Goal: Information Seeking & Learning: Learn about a topic

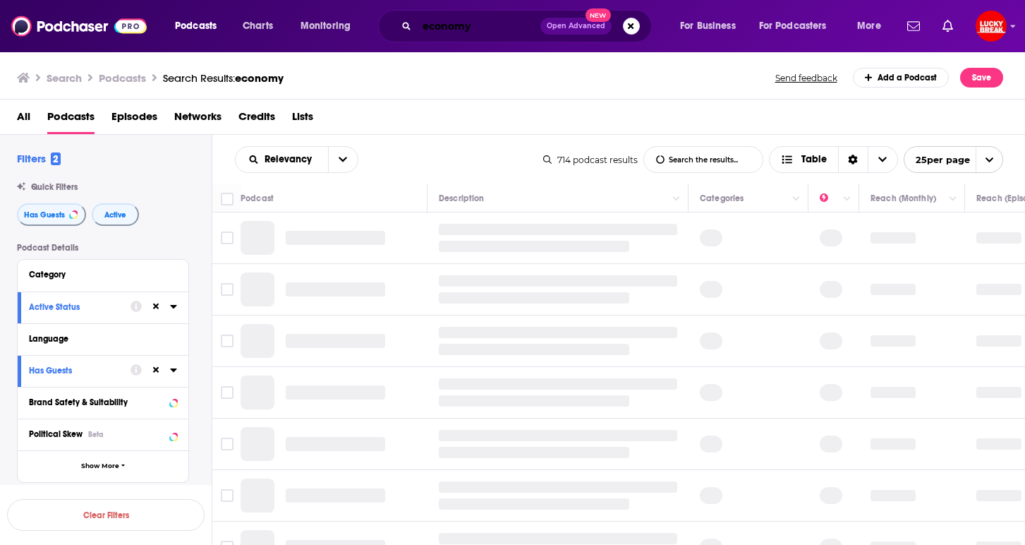
click at [483, 30] on input "economy" at bounding box center [479, 26] width 124 height 23
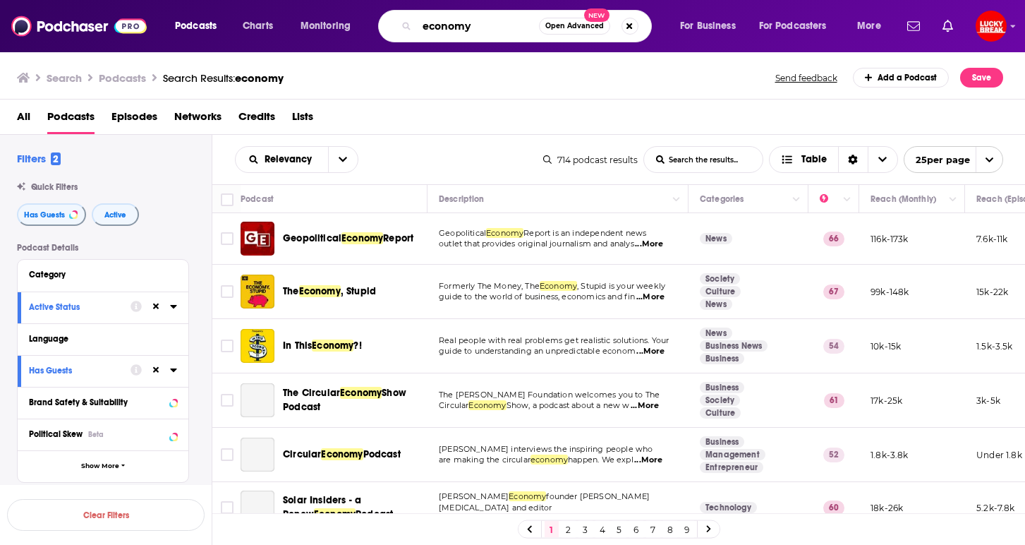
drag, startPoint x: 483, startPoint y: 30, endPoint x: 380, endPoint y: 13, distance: 103.7
click at [380, 13] on div "Podcasts Charts Monitoring economy Open Advanced New For Business For Podcaster…" at bounding box center [530, 26] width 730 height 32
type input "[GEOGRAPHIC_DATA]"
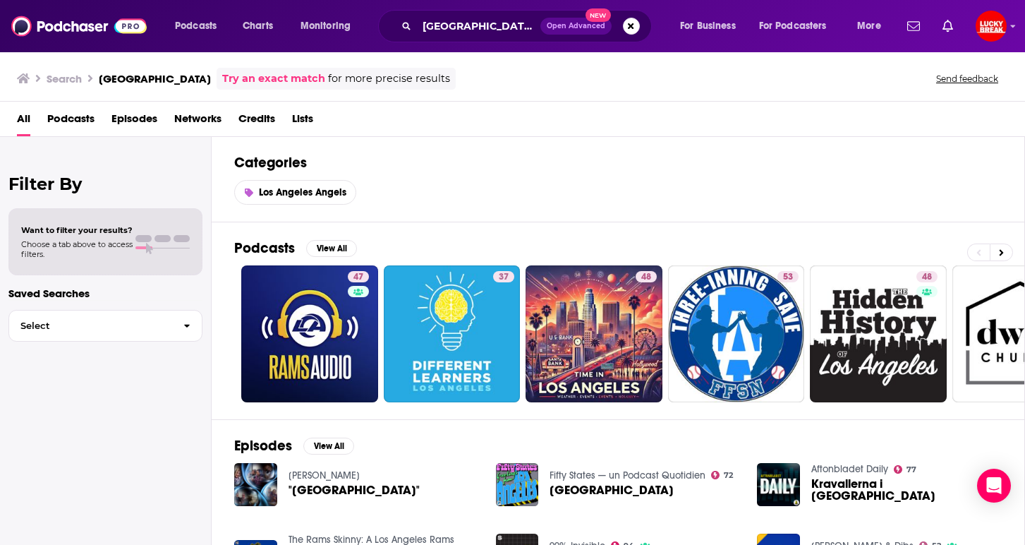
click at [88, 115] on span "Podcasts" at bounding box center [70, 121] width 47 height 29
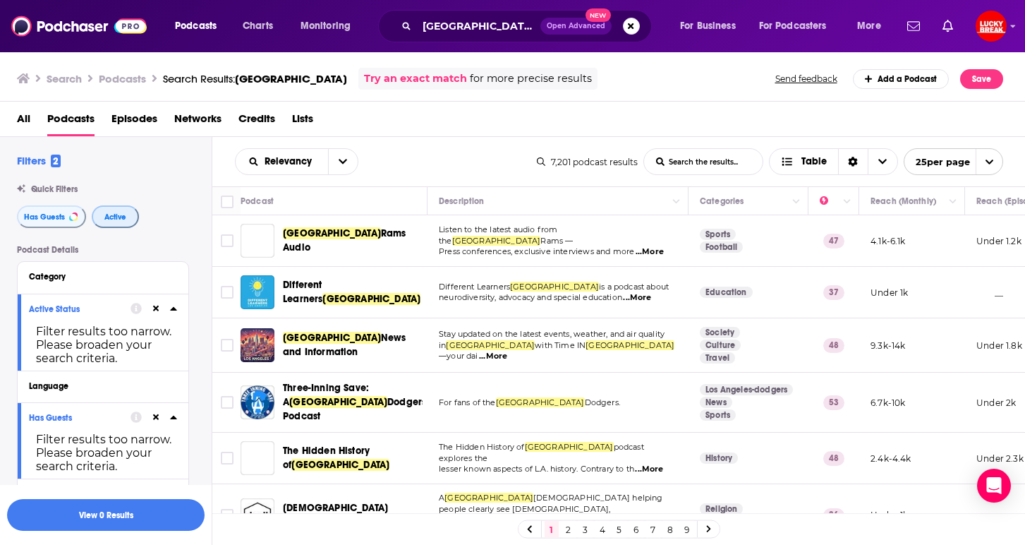
click at [109, 218] on span "Active" at bounding box center [115, 217] width 22 height 8
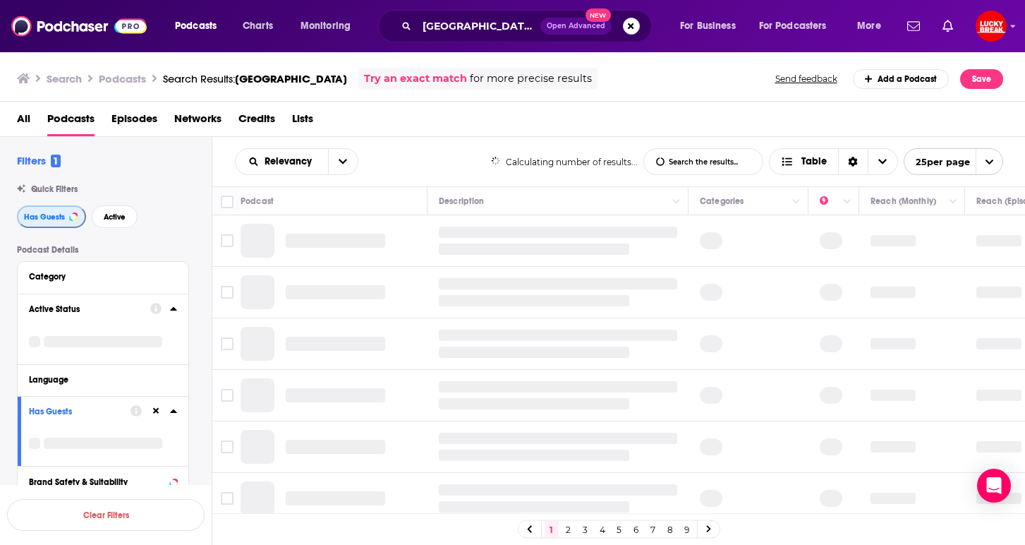
click at [66, 218] on button "Has Guests" at bounding box center [51, 216] width 69 height 23
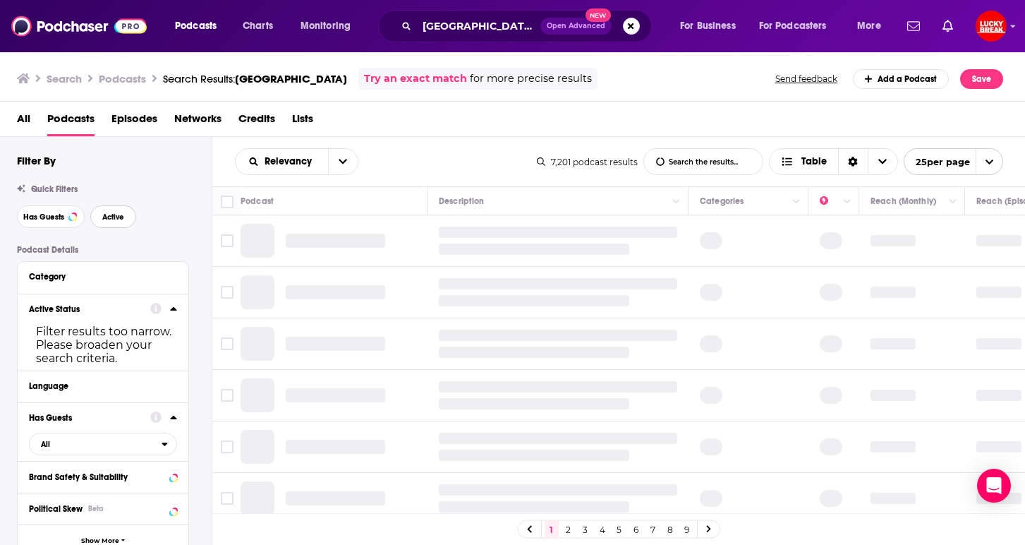
click at [113, 221] on span "Active" at bounding box center [113, 217] width 22 height 8
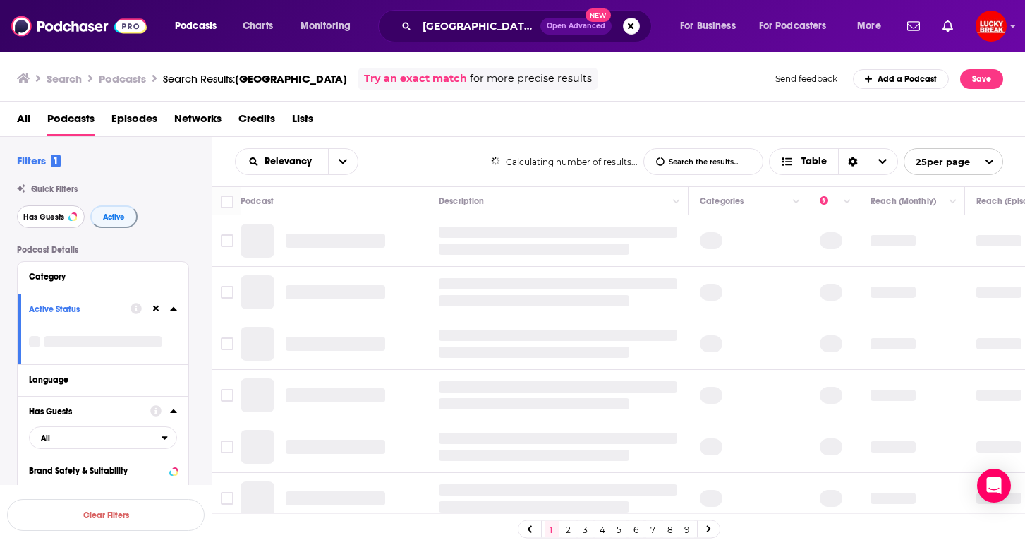
click at [44, 215] on span "Has Guests" at bounding box center [43, 217] width 41 height 8
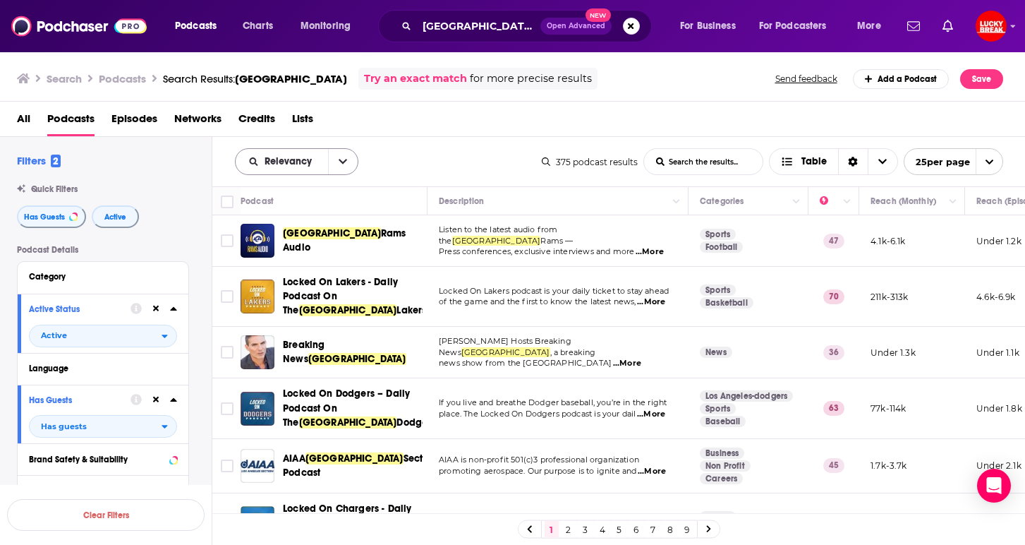
click at [339, 166] on icon "open menu" at bounding box center [343, 162] width 8 height 10
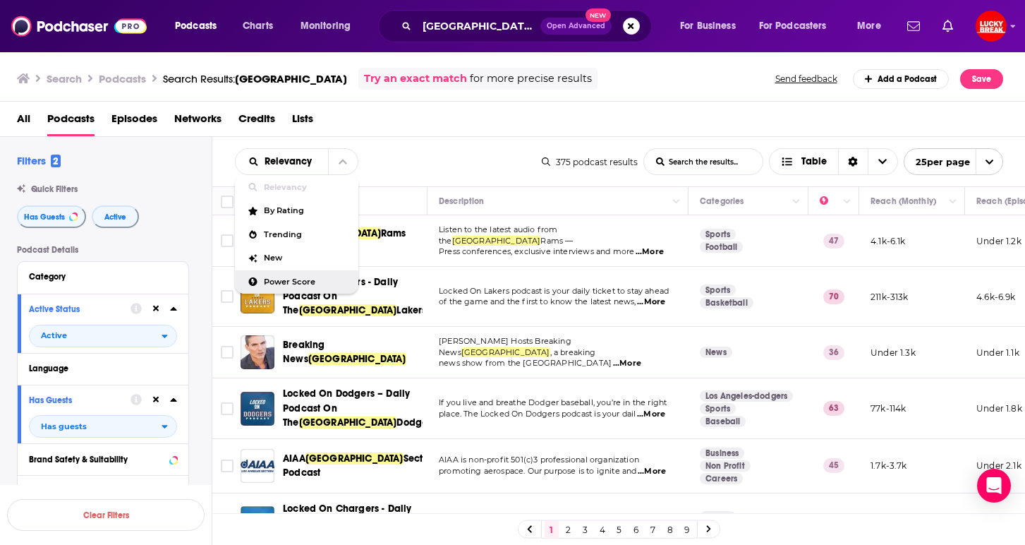
click at [273, 286] on span "Power Score" at bounding box center [305, 282] width 83 height 8
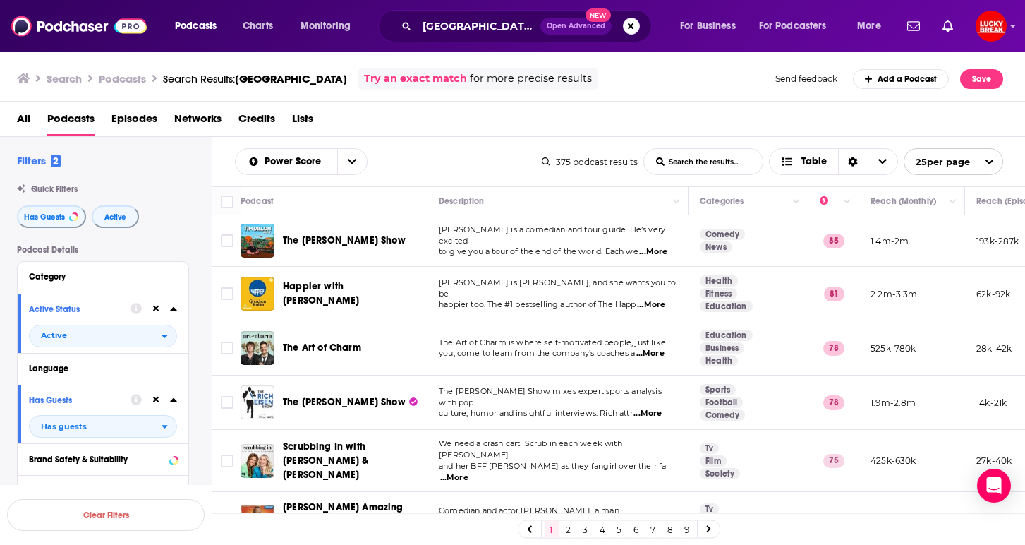
click at [657, 247] on span "...More" at bounding box center [653, 251] width 28 height 11
click at [548, 249] on span "to give you a tour of the end of the world. Each we" at bounding box center [539, 251] width 200 height 10
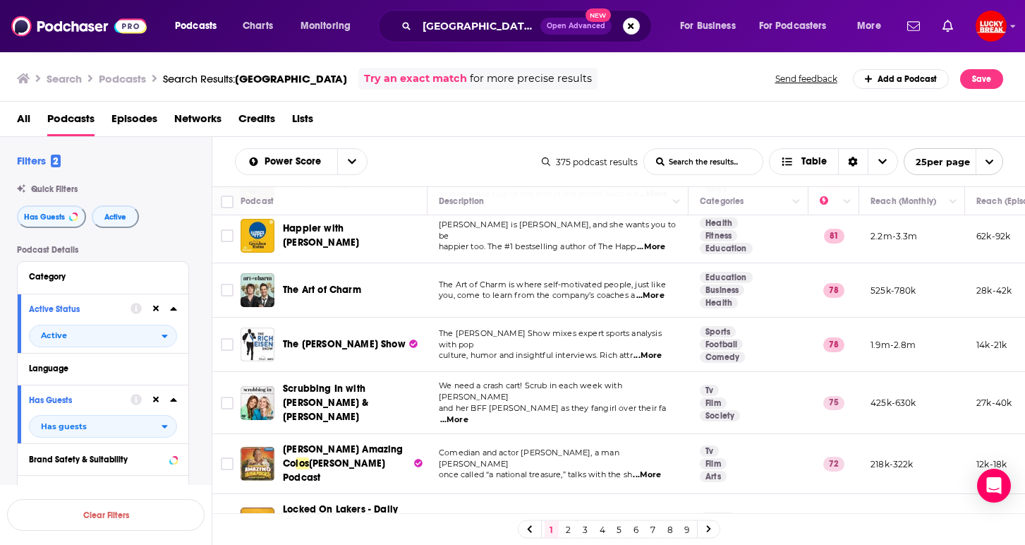
click at [651, 298] on span "...More" at bounding box center [651, 295] width 28 height 11
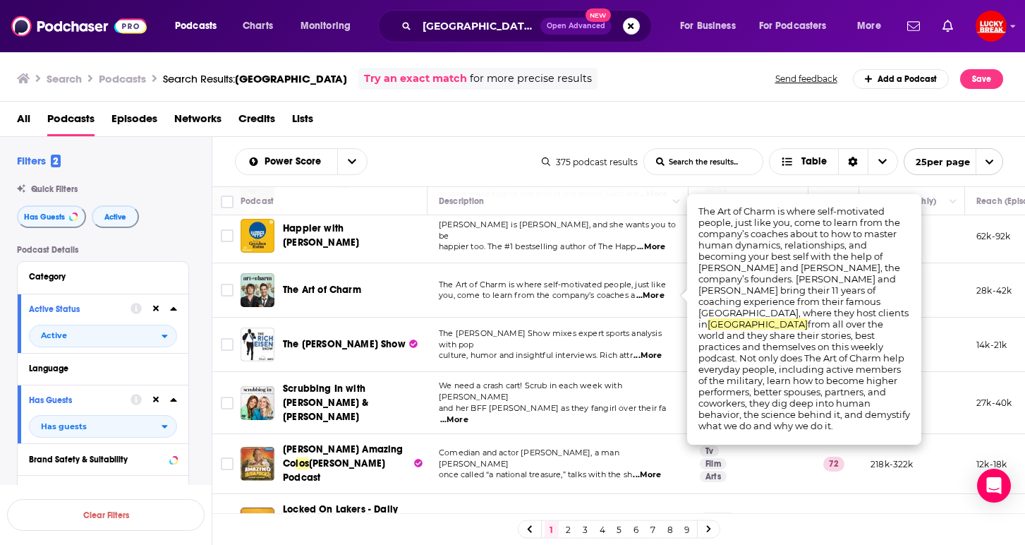
click at [503, 258] on td "[PERSON_NAME] is HAPPIER, and she wants you to be happier too. The #1 bestselli…" at bounding box center [558, 236] width 261 height 54
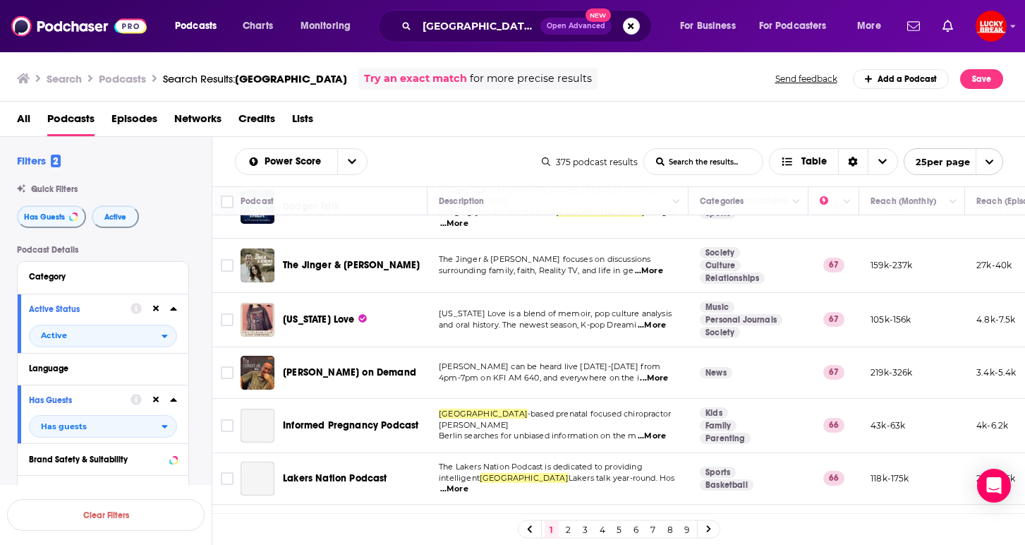
scroll to position [490, 0]
click at [660, 320] on span "...More" at bounding box center [652, 325] width 28 height 11
click at [597, 214] on th "Description" at bounding box center [558, 201] width 261 height 28
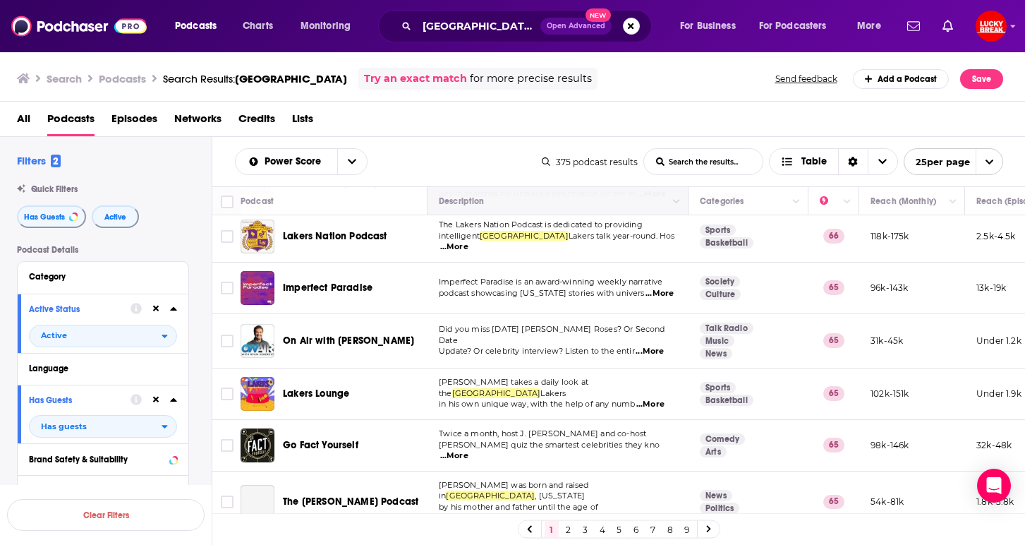
scroll to position [732, 0]
click at [661, 289] on span "...More" at bounding box center [660, 294] width 28 height 11
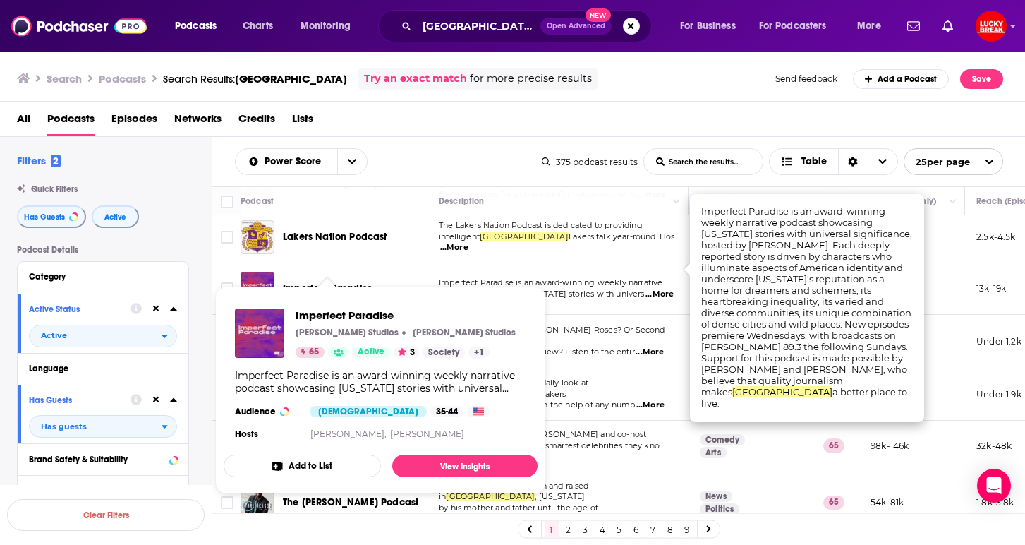
click at [342, 282] on span "Imperfect Paradise" at bounding box center [328, 288] width 90 height 12
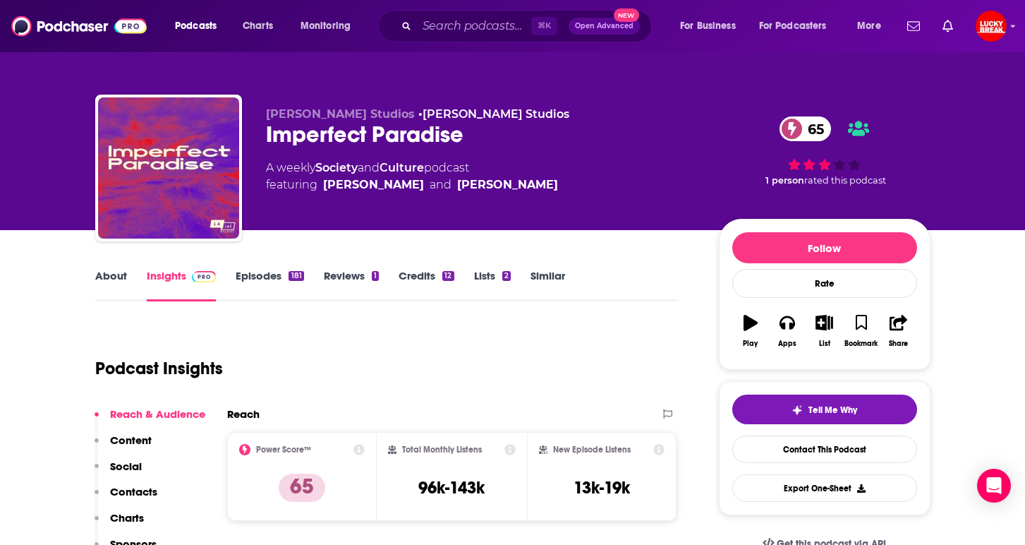
click at [274, 293] on link "Episodes 181" at bounding box center [270, 285] width 68 height 32
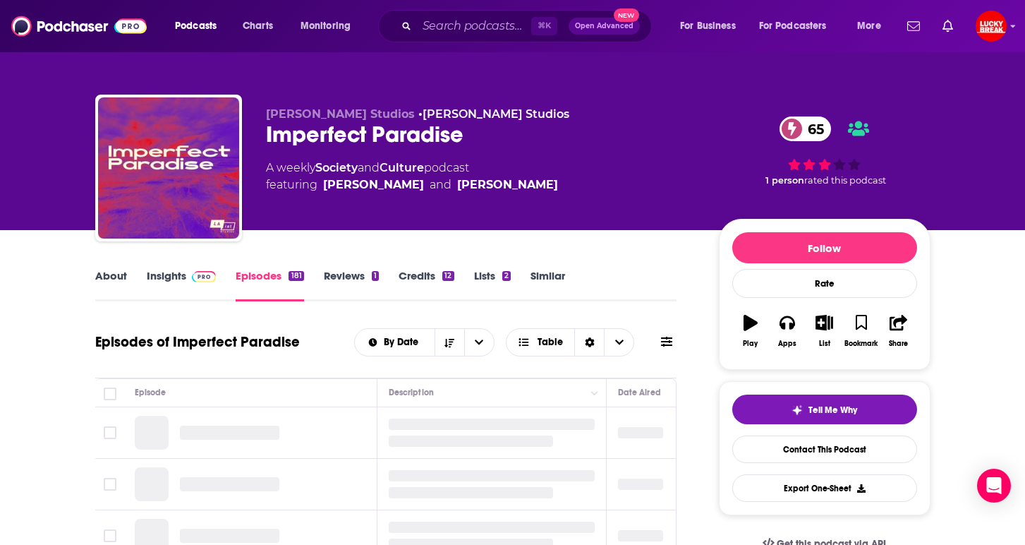
scroll to position [133, 0]
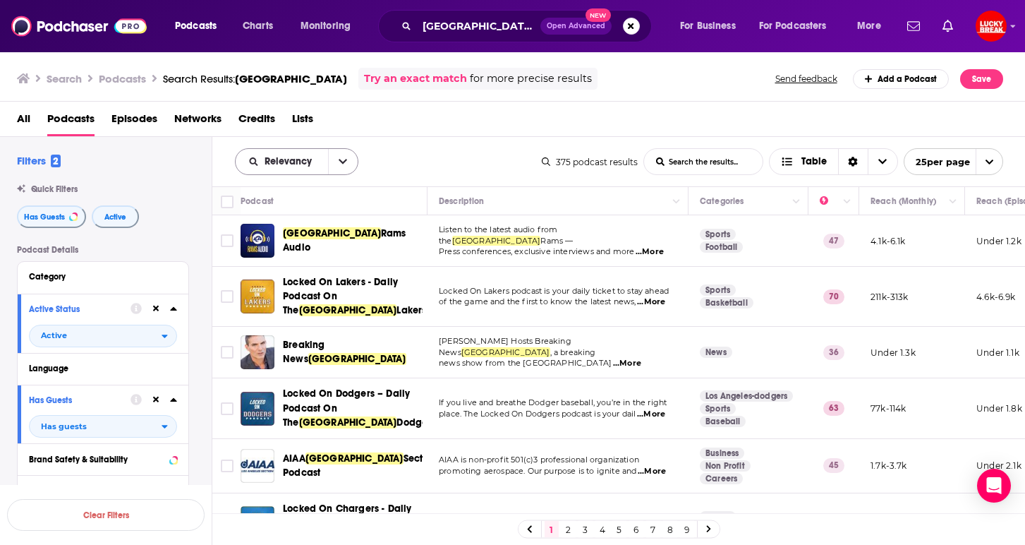
click at [339, 159] on icon "open menu" at bounding box center [343, 162] width 8 height 10
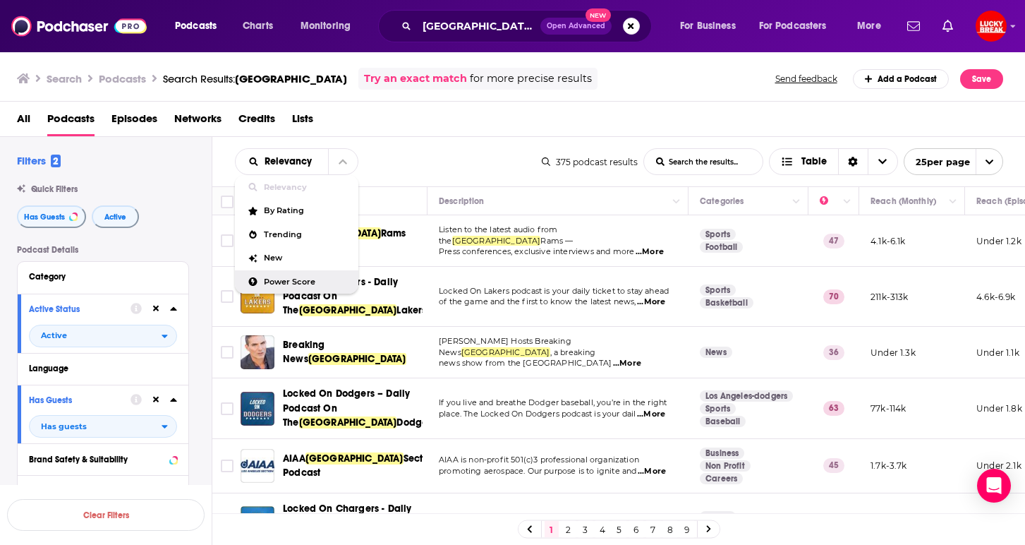
click at [295, 279] on span "Power Score" at bounding box center [305, 282] width 83 height 8
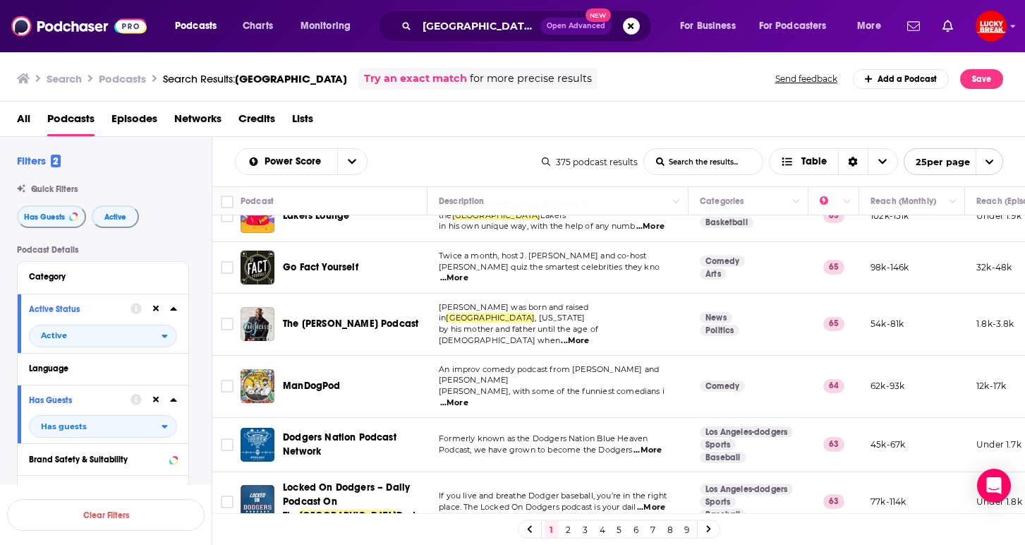
scroll to position [1046, 0]
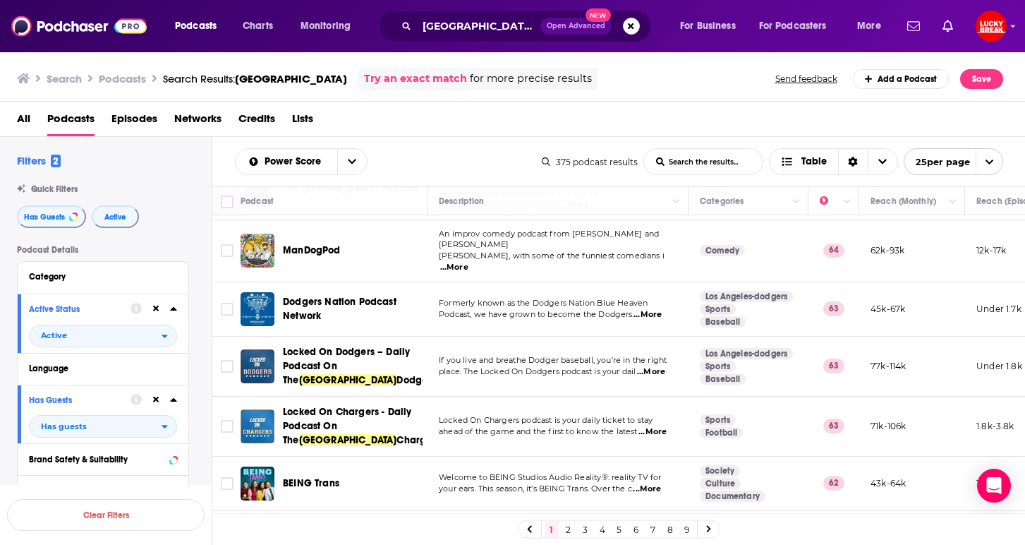
click at [568, 526] on link "2" at bounding box center [569, 529] width 14 height 17
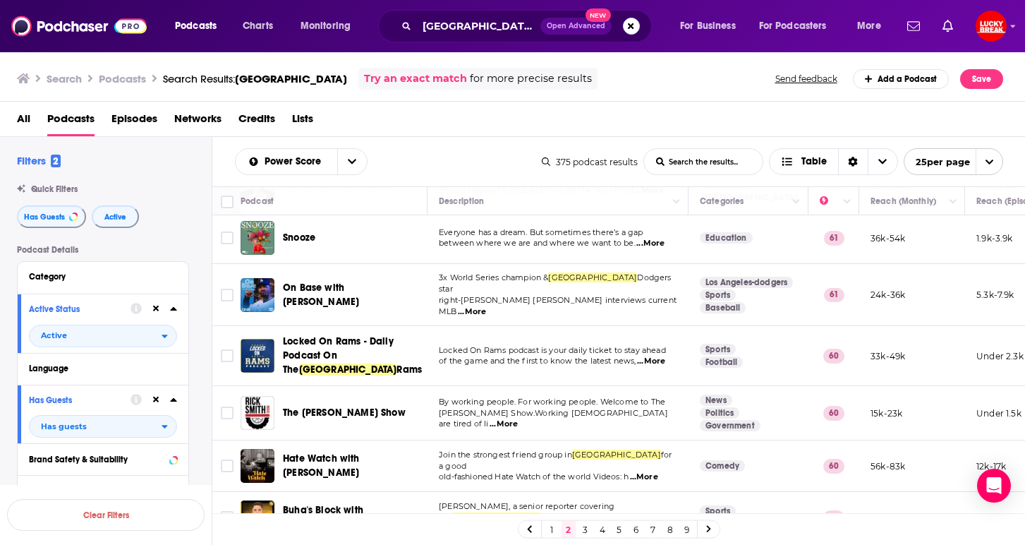
scroll to position [109, 0]
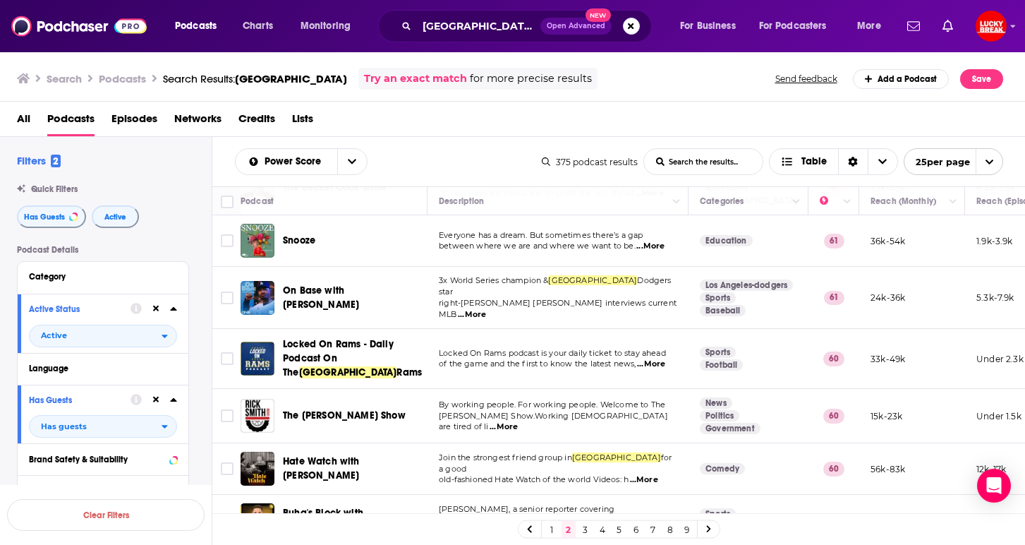
click at [651, 249] on span "...More" at bounding box center [651, 246] width 28 height 11
click at [574, 265] on td "Everyone has a dream. But sometimes there’s a gap between where we are and wher…" at bounding box center [558, 241] width 261 height 52
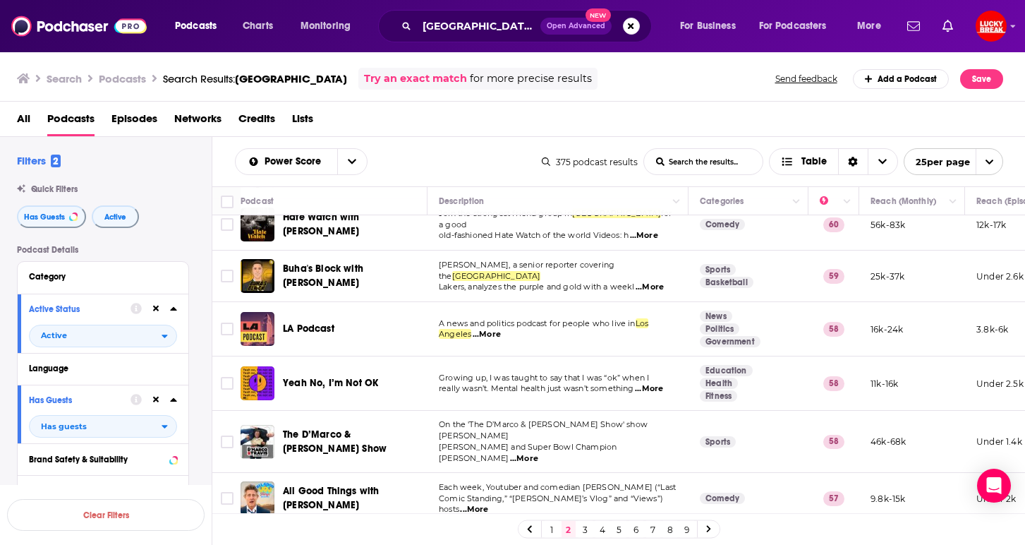
scroll to position [395, 0]
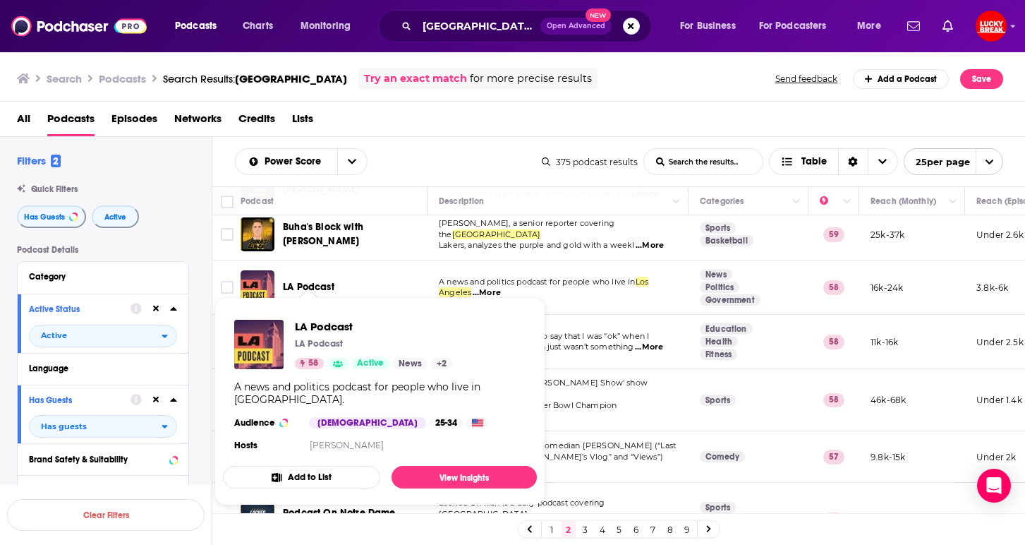
click at [307, 281] on span "LA Podcast" at bounding box center [309, 287] width 52 height 12
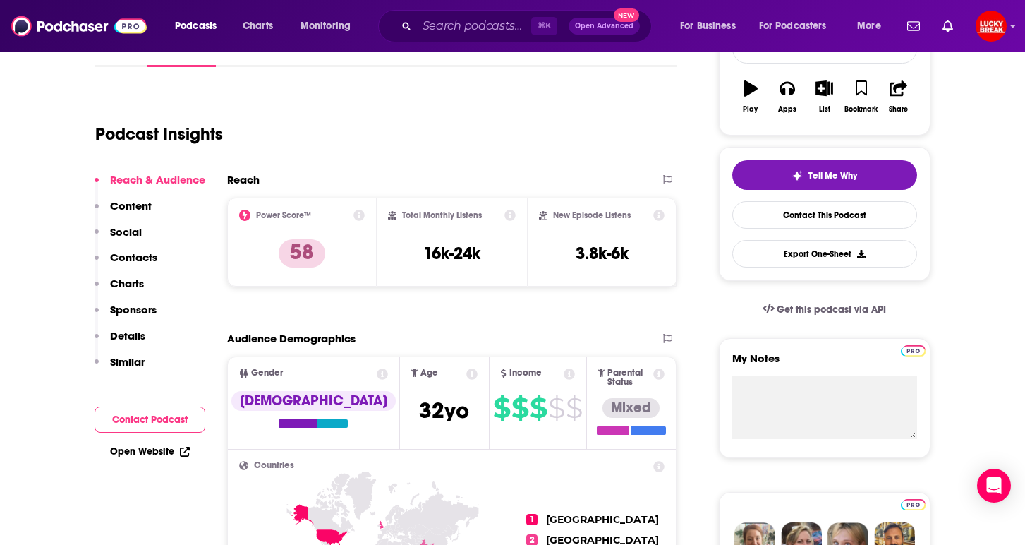
scroll to position [133, 0]
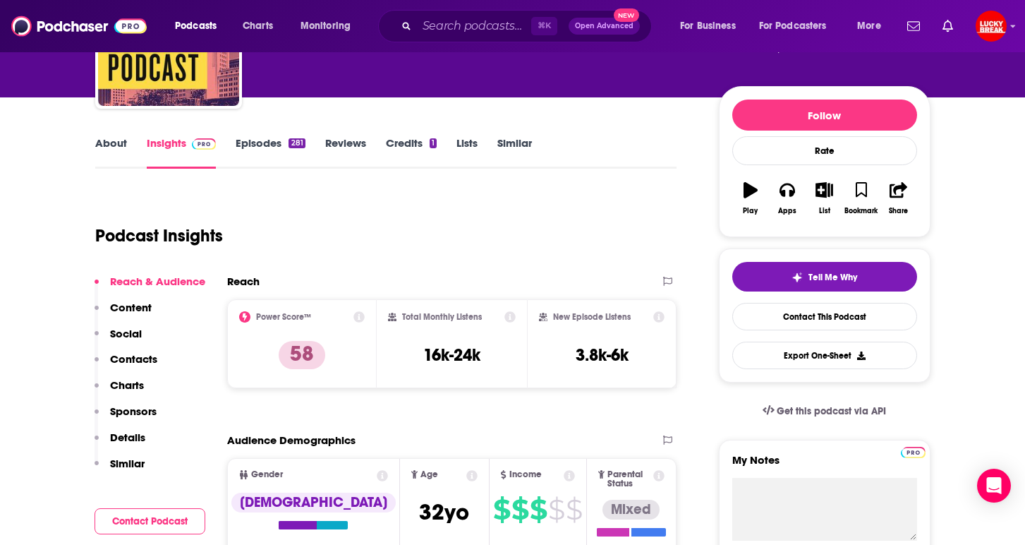
click at [277, 153] on link "Episodes 281" at bounding box center [270, 152] width 69 height 32
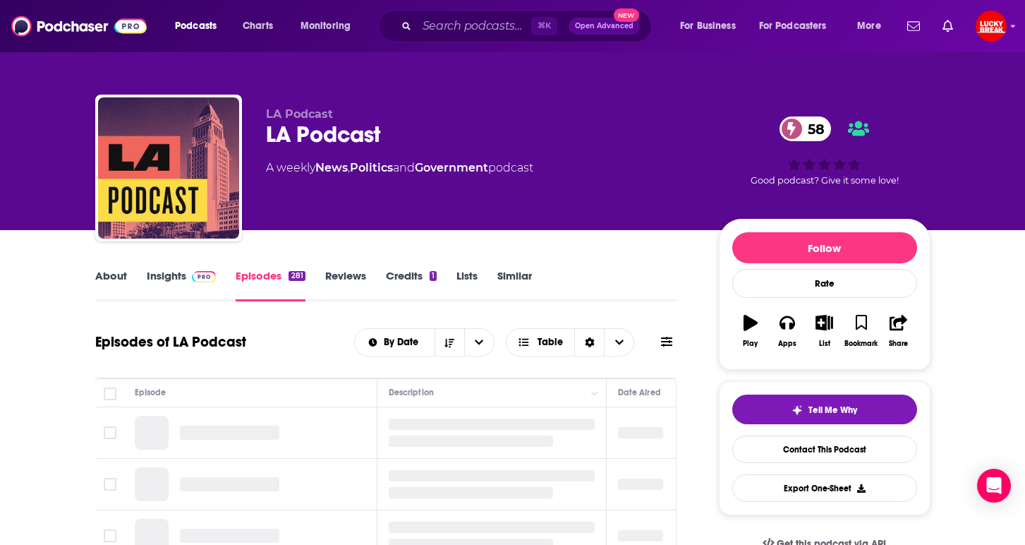
scroll to position [158, 0]
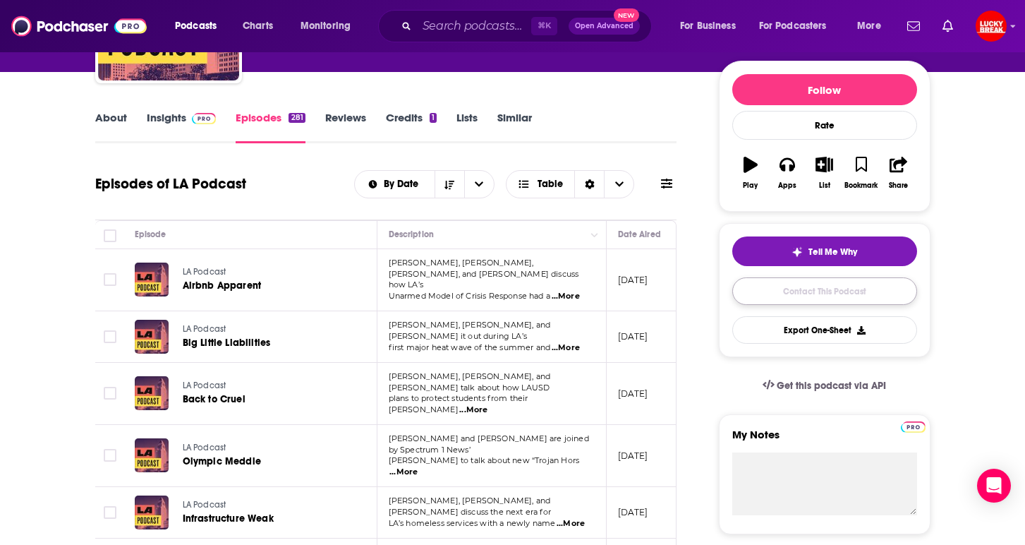
click at [778, 296] on link "Contact This Podcast" at bounding box center [825, 291] width 185 height 28
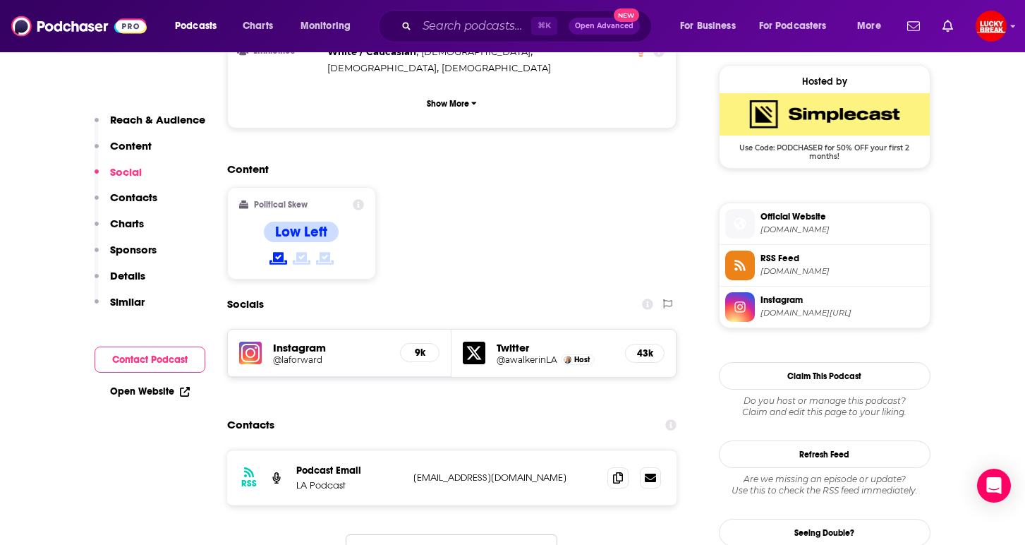
scroll to position [1077, 0]
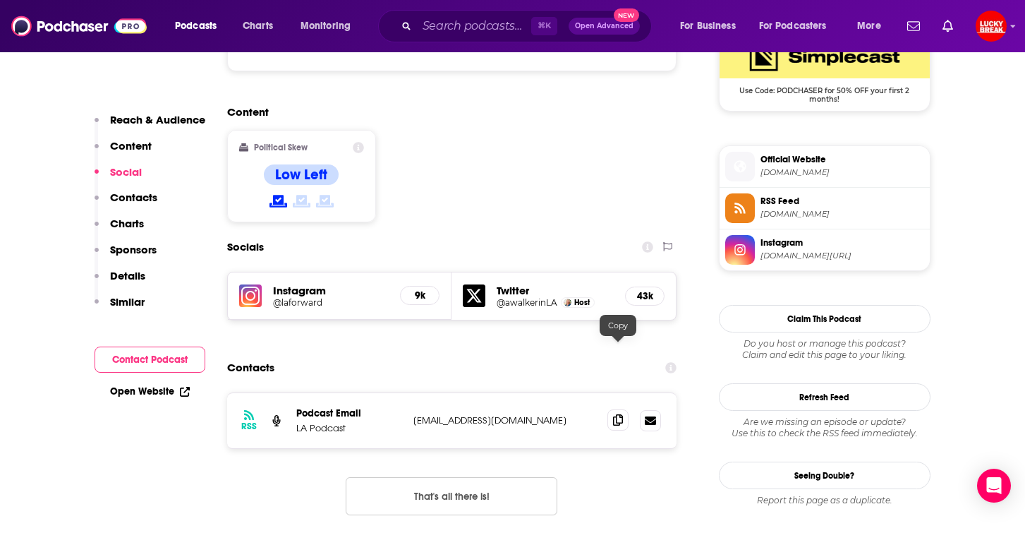
click at [616, 414] on icon at bounding box center [618, 419] width 10 height 11
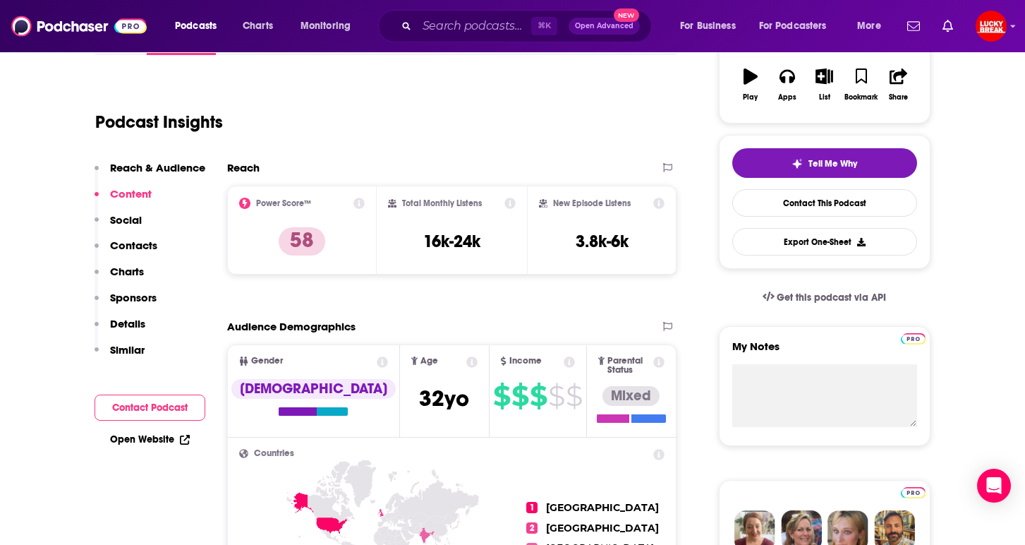
scroll to position [0, 0]
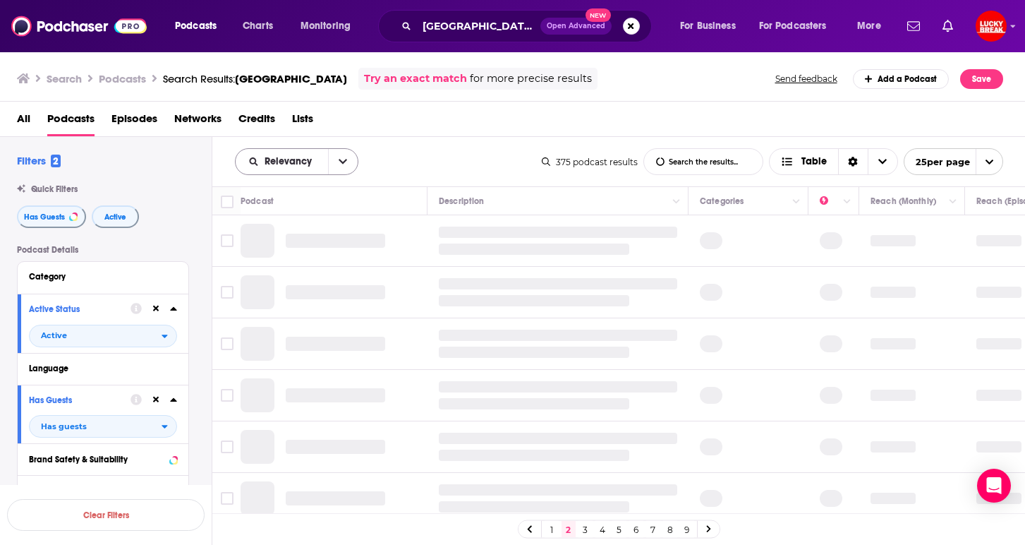
click at [339, 157] on icon "open menu" at bounding box center [343, 162] width 8 height 10
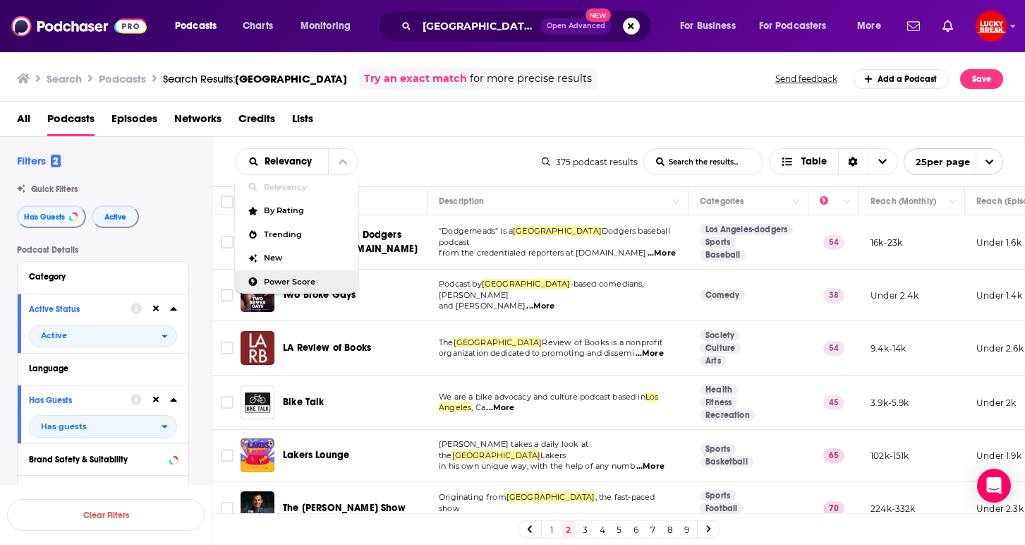
click at [278, 279] on span "Power Score" at bounding box center [305, 282] width 83 height 8
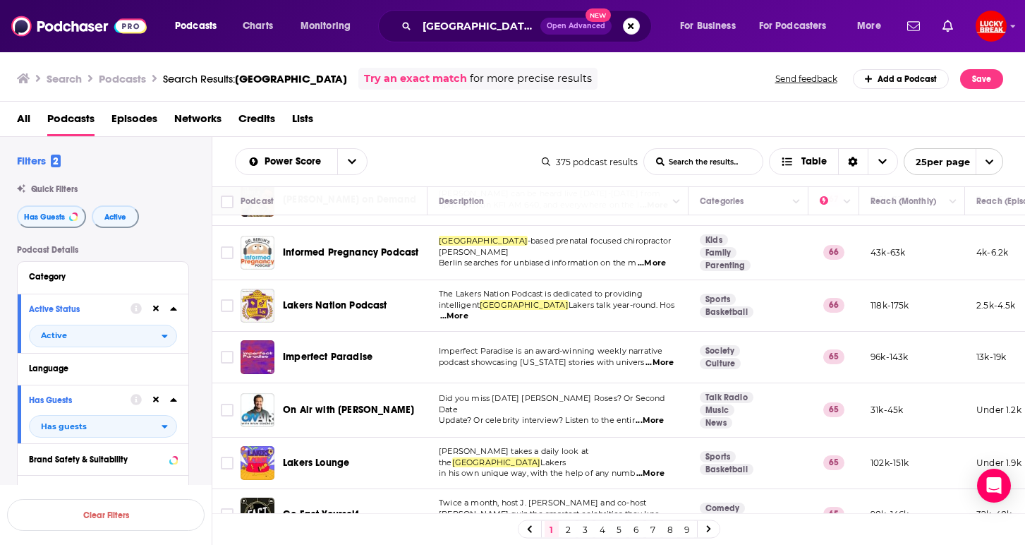
scroll to position [1046, 0]
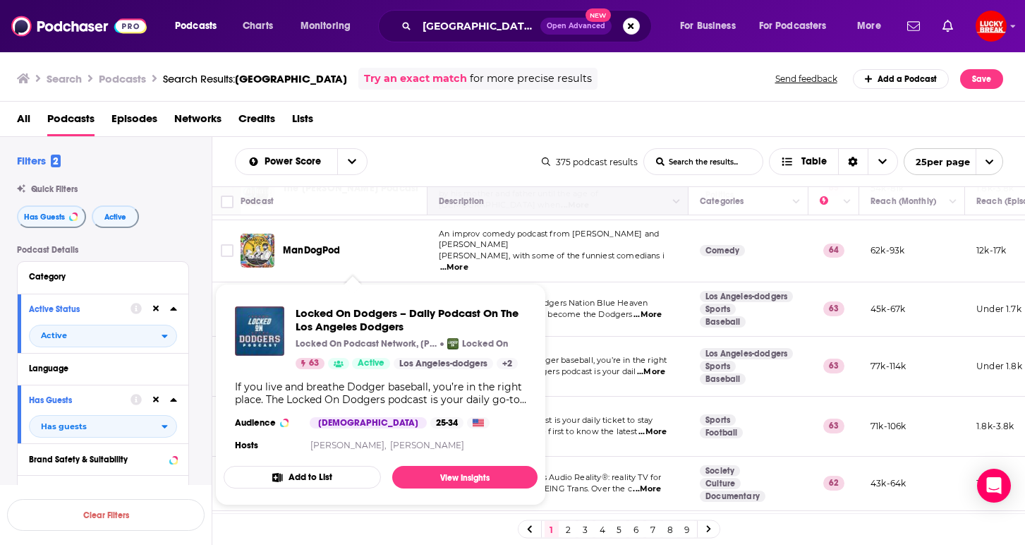
click at [457, 212] on th "Description" at bounding box center [558, 201] width 261 height 28
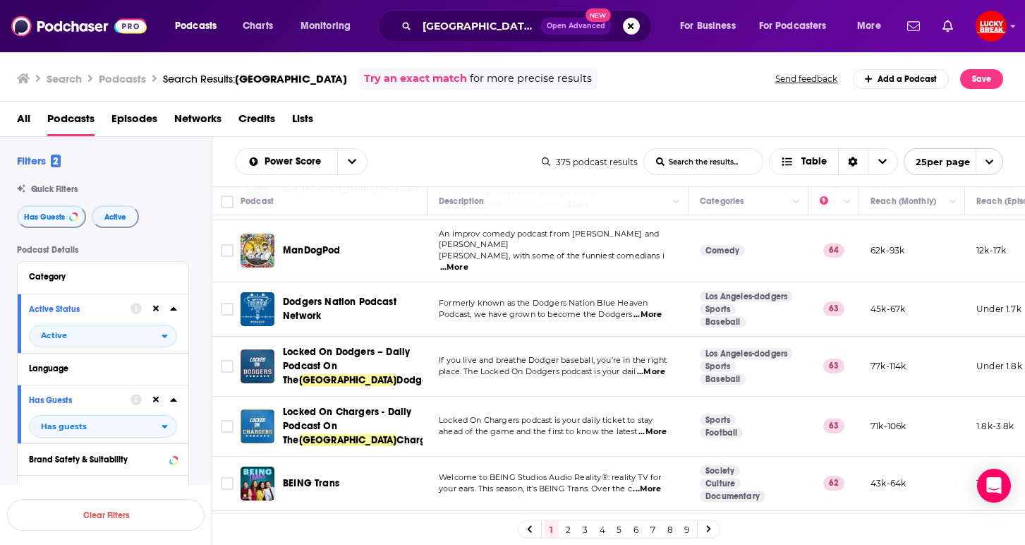
click at [589, 538] on div "1 2 3 4 5 6 7 8 9" at bounding box center [619, 529] width 203 height 18
click at [563, 531] on link "2" at bounding box center [569, 529] width 14 height 17
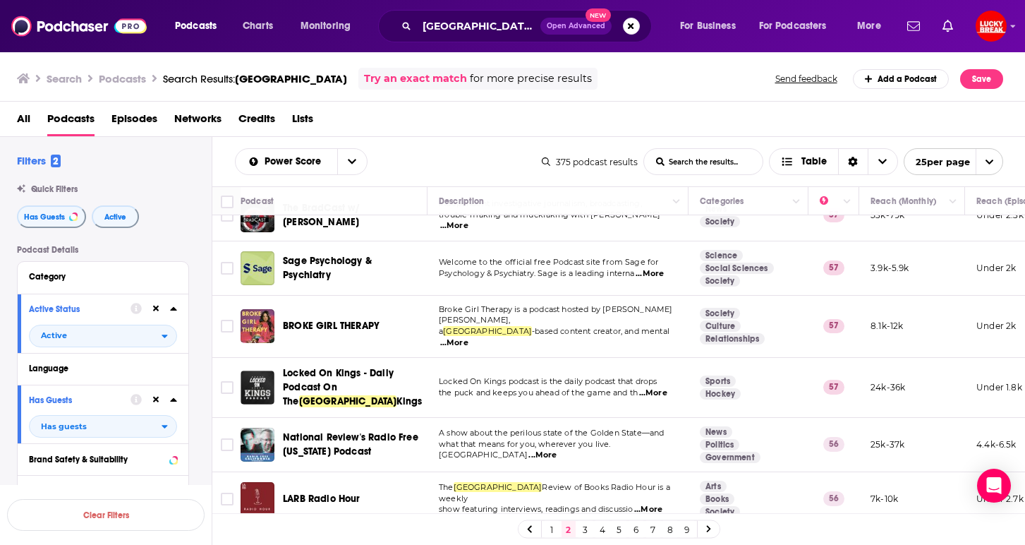
scroll to position [752, 0]
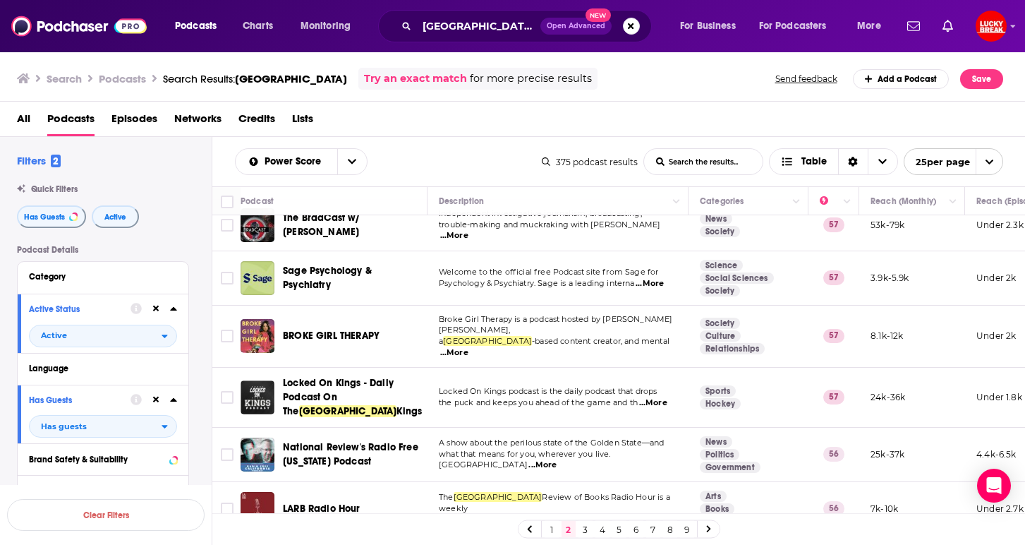
click at [469, 347] on span "...More" at bounding box center [454, 352] width 28 height 11
click at [488, 267] on span "Welcome to the official free Podcast site from Sage for" at bounding box center [548, 272] width 219 height 10
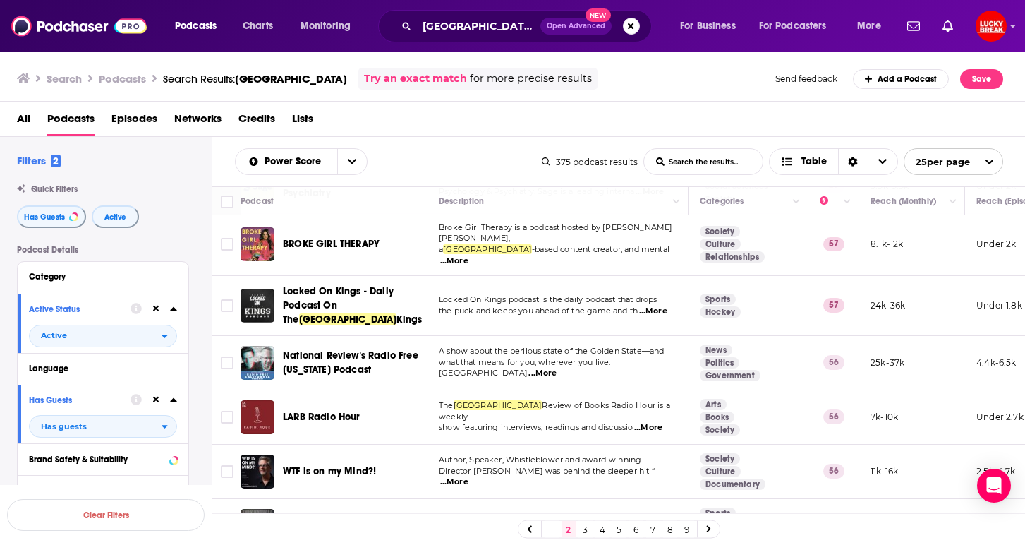
scroll to position [1018, 0]
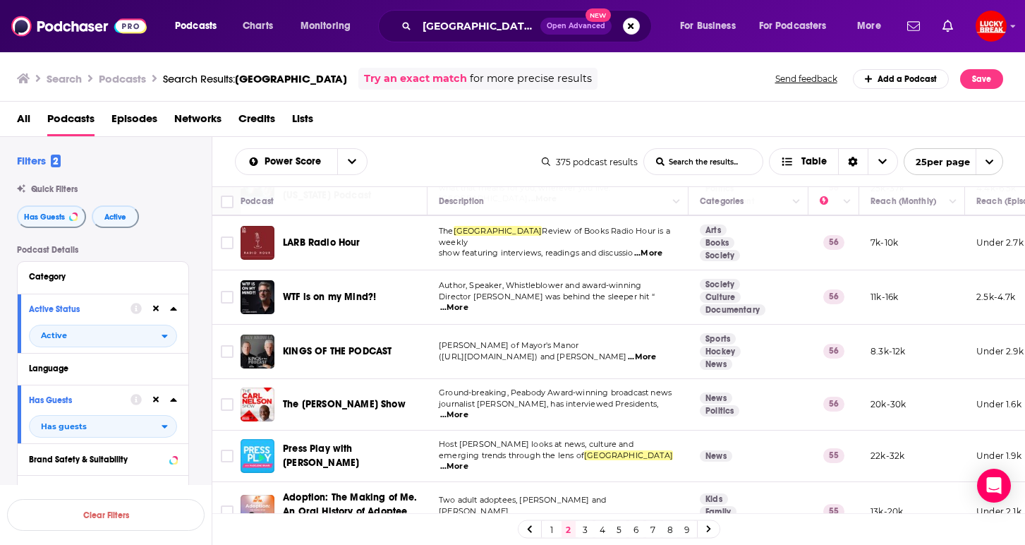
click at [469, 302] on span "...More" at bounding box center [454, 307] width 28 height 11
click at [571, 291] on span "Director [PERSON_NAME] was behind the sleeper hit “" at bounding box center [547, 296] width 216 height 10
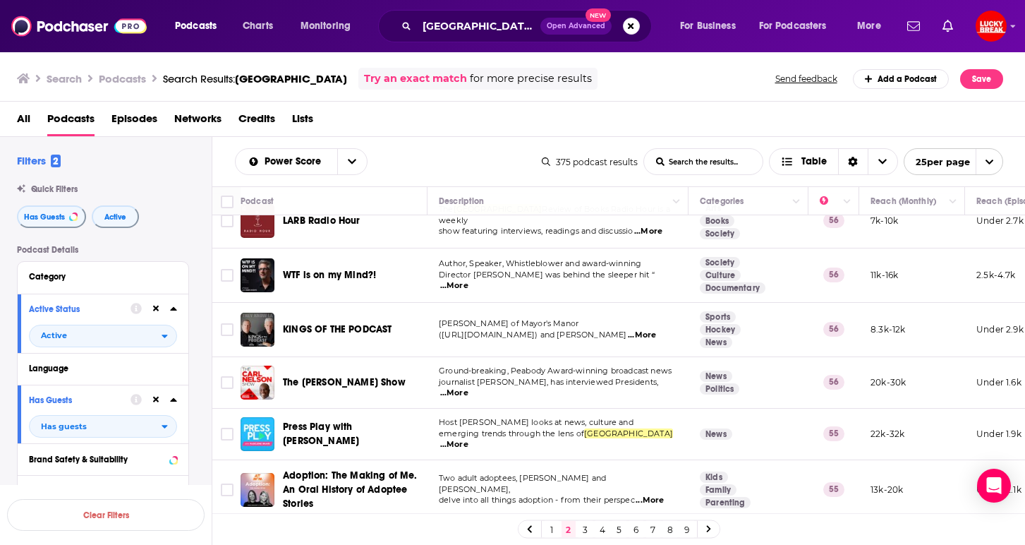
scroll to position [1069, 0]
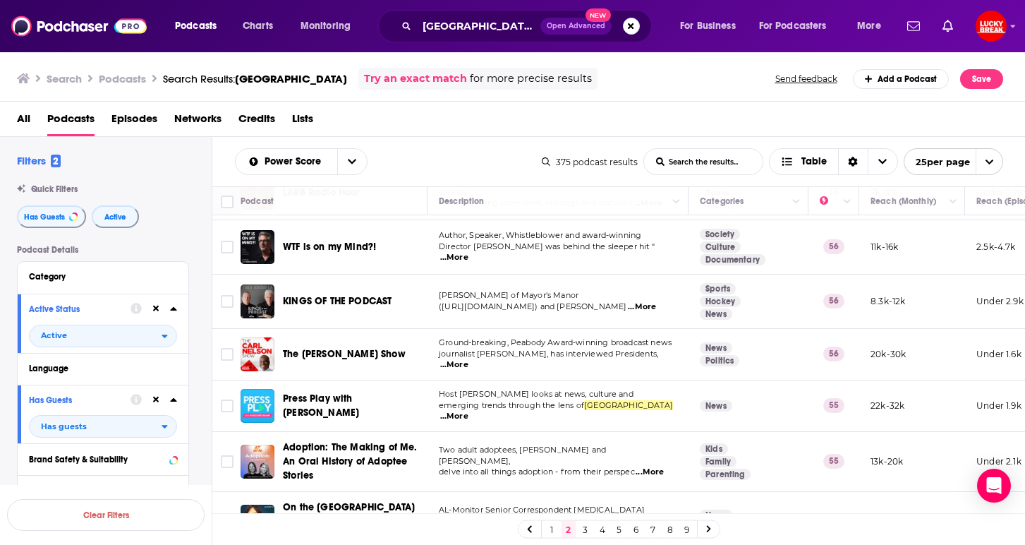
click at [469, 411] on span "...More" at bounding box center [454, 416] width 28 height 11
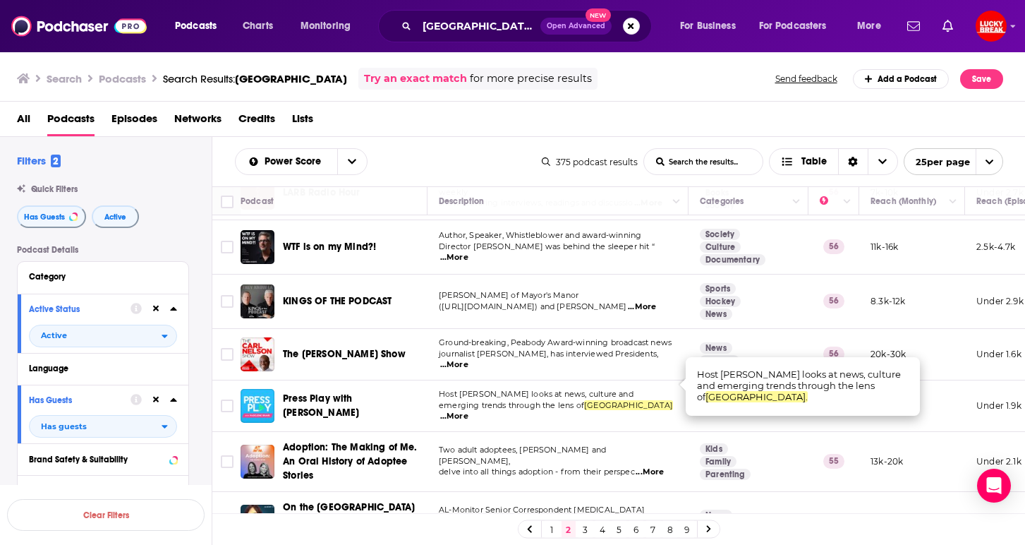
click at [505, 389] on span "Host [PERSON_NAME] looks at news, culture and" at bounding box center [536, 394] width 195 height 10
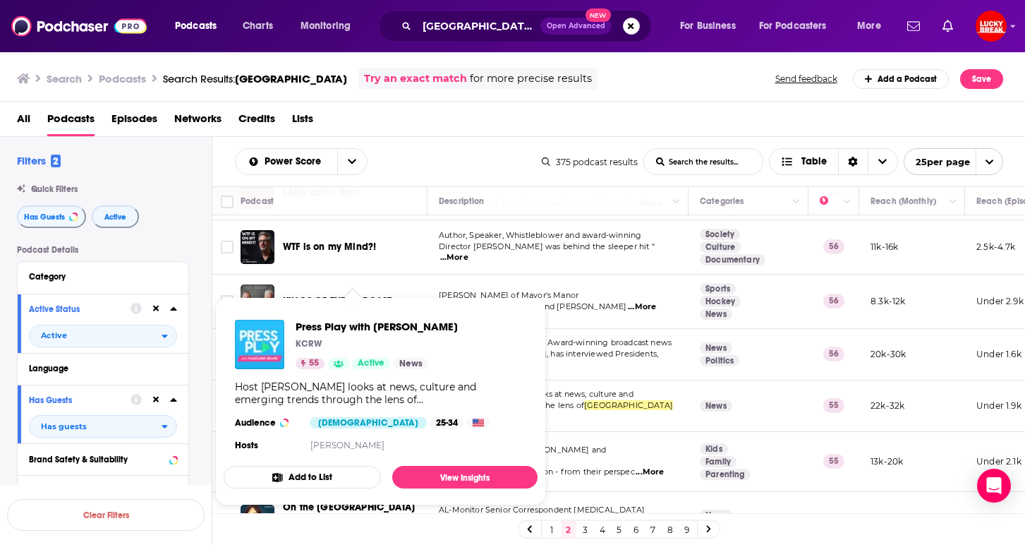
drag, startPoint x: 474, startPoint y: 329, endPoint x: 287, endPoint y: 329, distance: 187.0
click at [287, 329] on div "Press Play with [PERSON_NAME] KCRW 55 Active News Host [PERSON_NAME] looks at n…" at bounding box center [381, 386] width 314 height 157
copy div "Press Play with [PERSON_NAME]"
